Goal: Check status

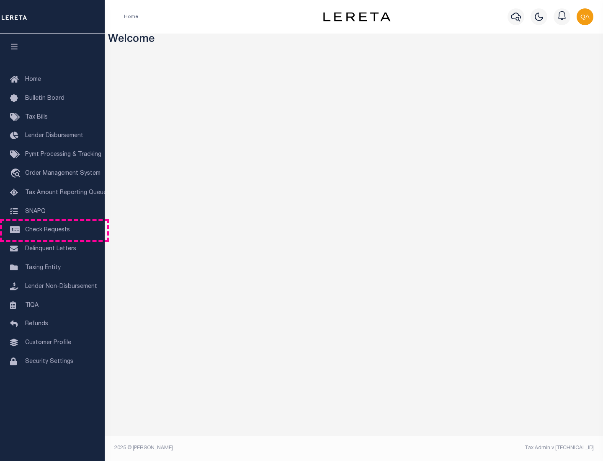
click at [52, 230] on span "Check Requests" at bounding box center [47, 230] width 45 height 6
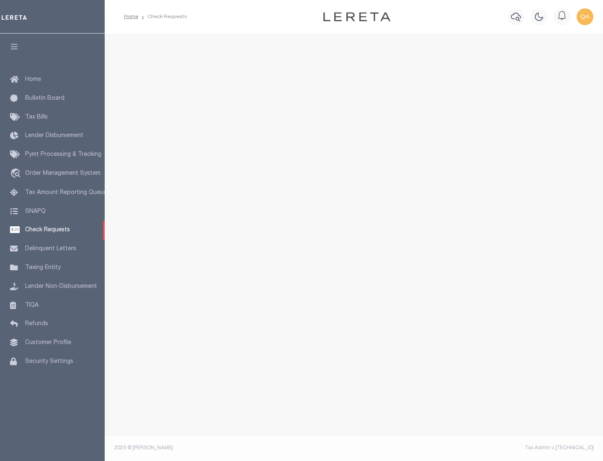
select select "50"
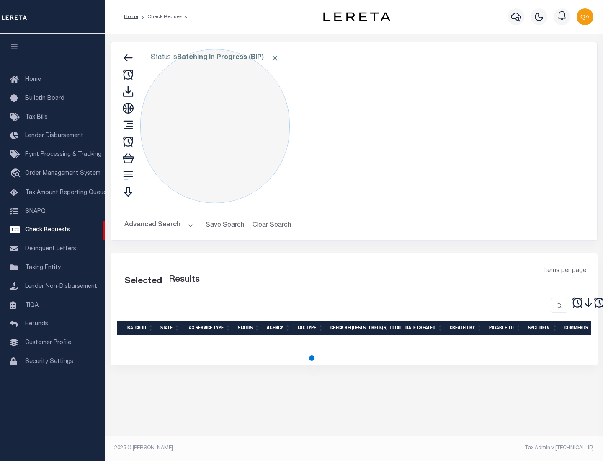
select select "50"
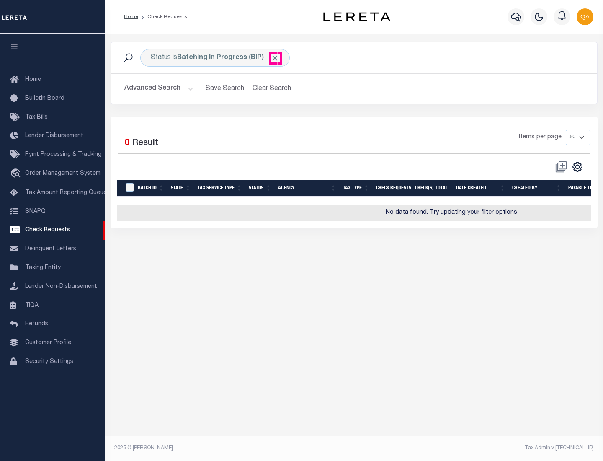
click at [275, 58] on span "Click to Remove" at bounding box center [275, 58] width 9 height 9
